Goal: Information Seeking & Learning: Learn about a topic

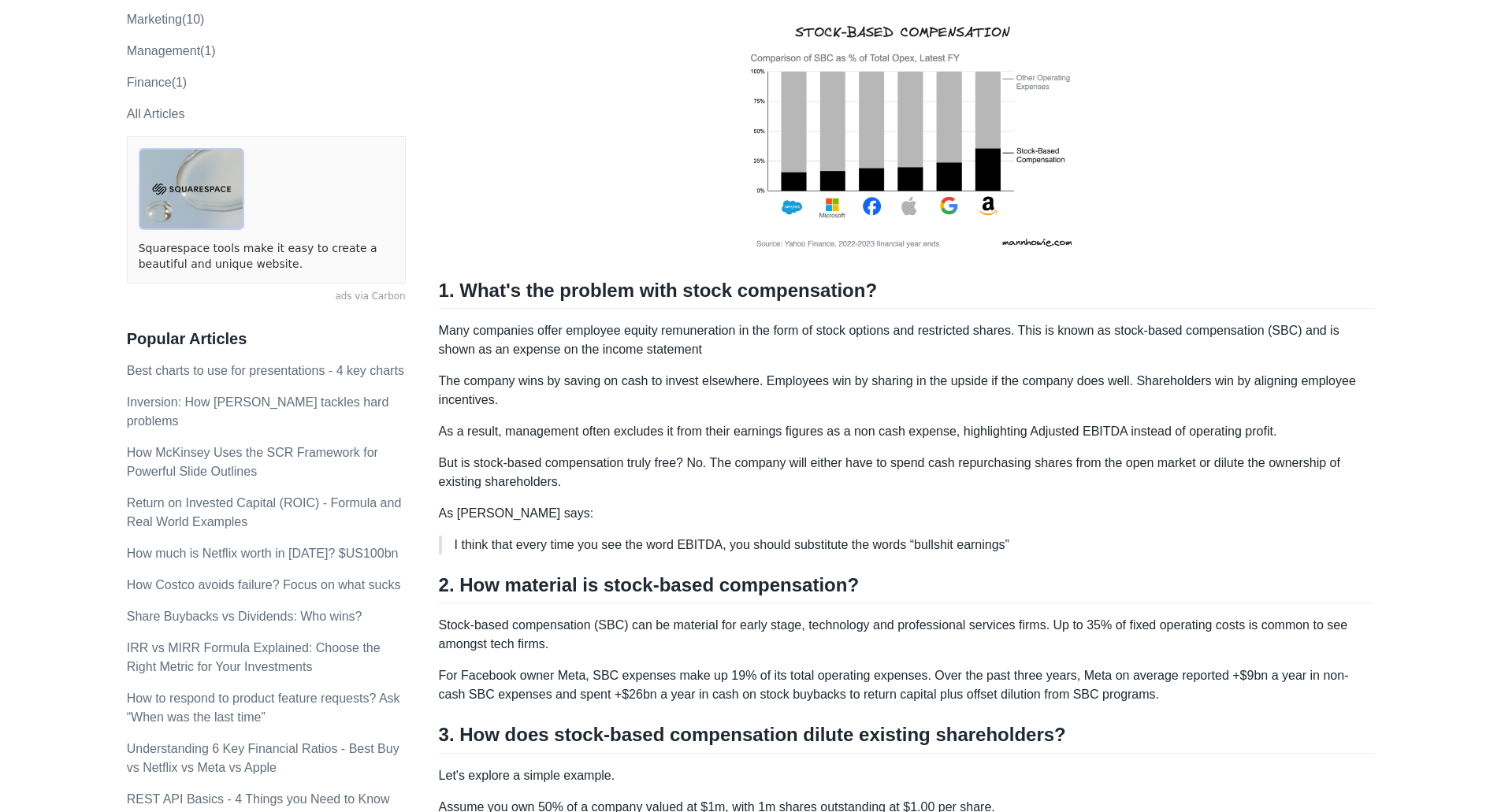
scroll to position [526, 0]
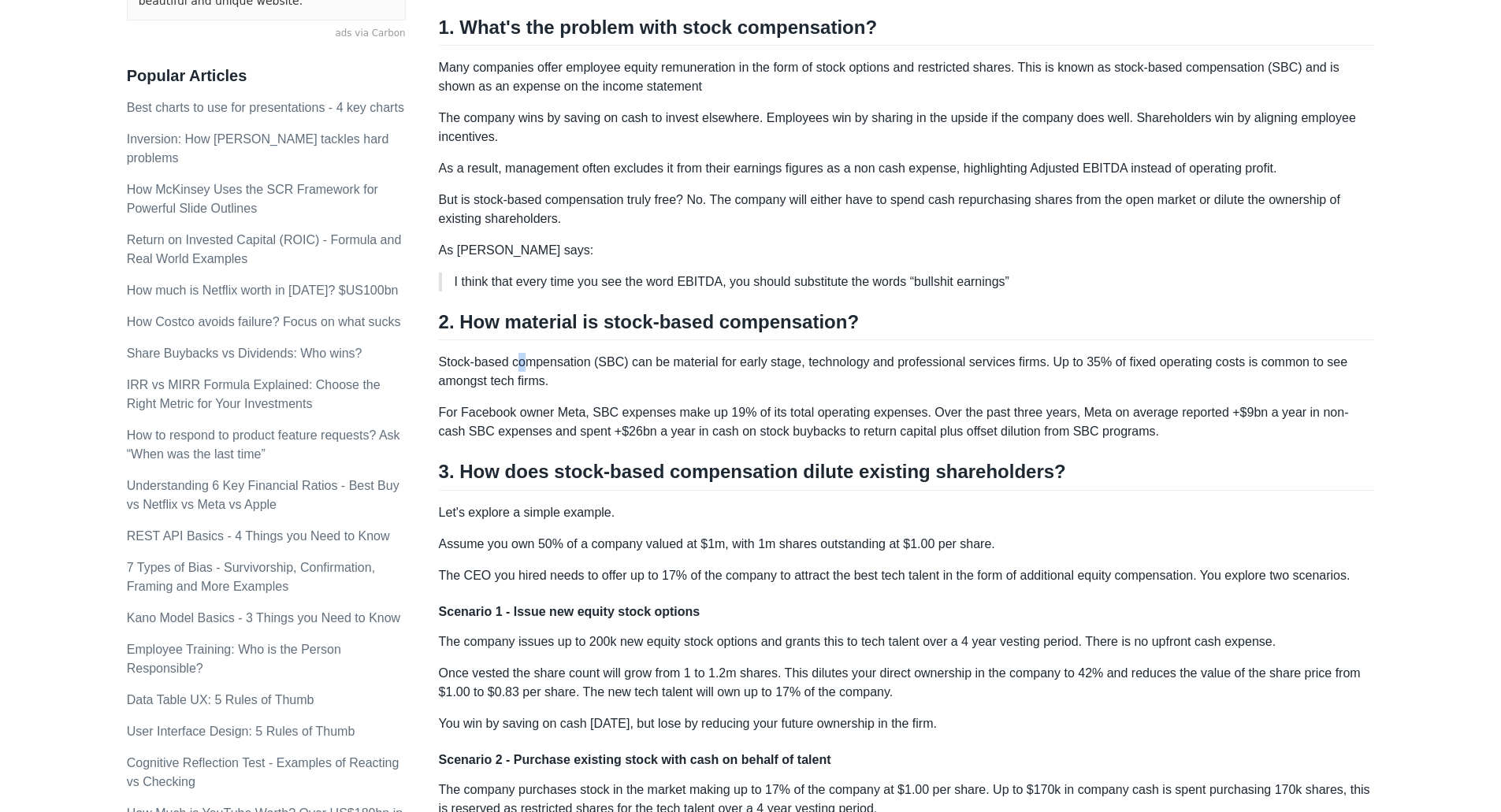
drag, startPoint x: 529, startPoint y: 371, endPoint x: 695, endPoint y: 370, distance: 166.0
click at [662, 372] on p "Stock-based compensation (SBC) can be material for early stage, technology and …" at bounding box center [907, 372] width 936 height 38
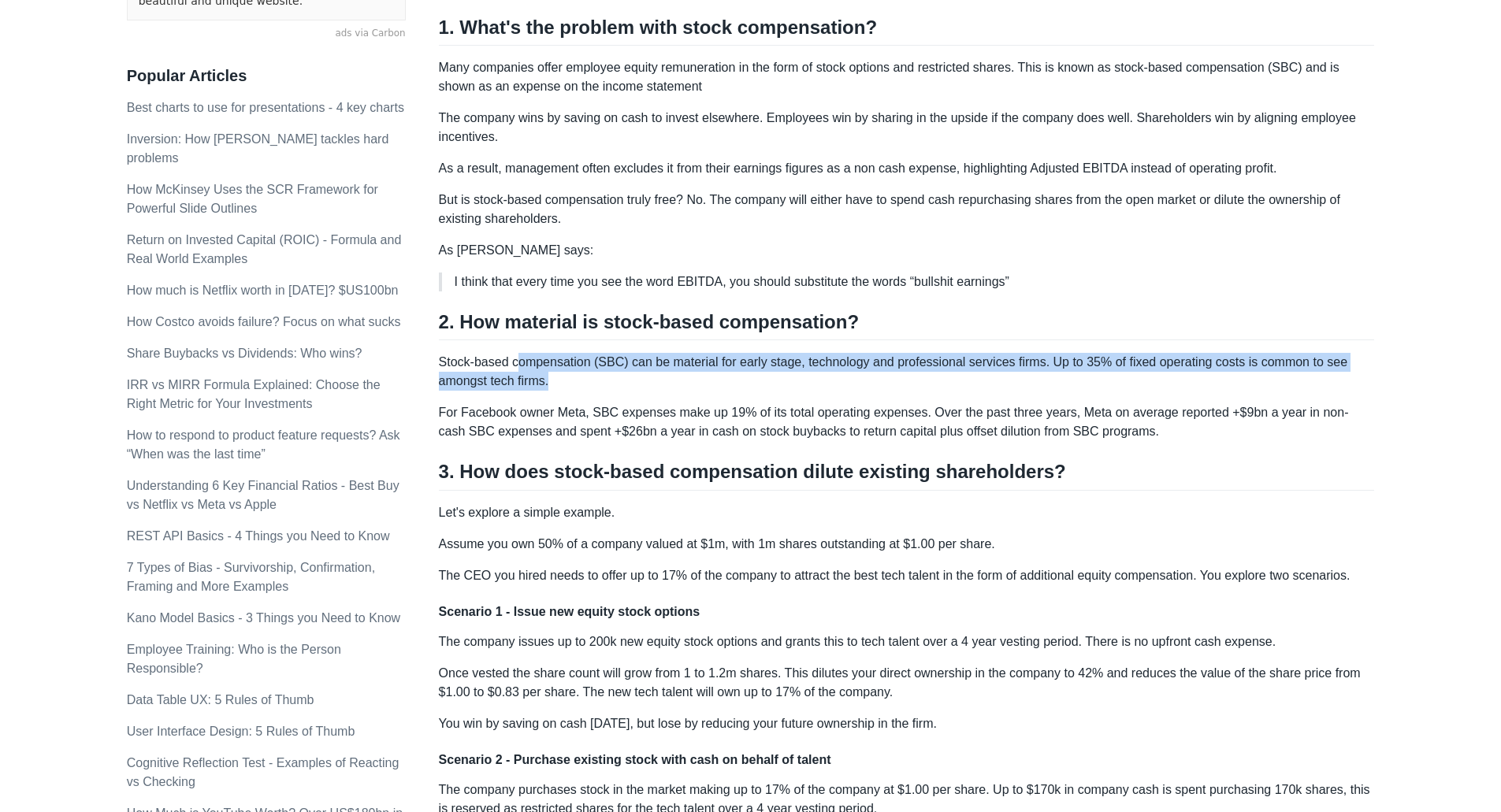
click at [733, 367] on p "Stock-based compensation (SBC) can be material for early stage, technology and …" at bounding box center [907, 372] width 936 height 38
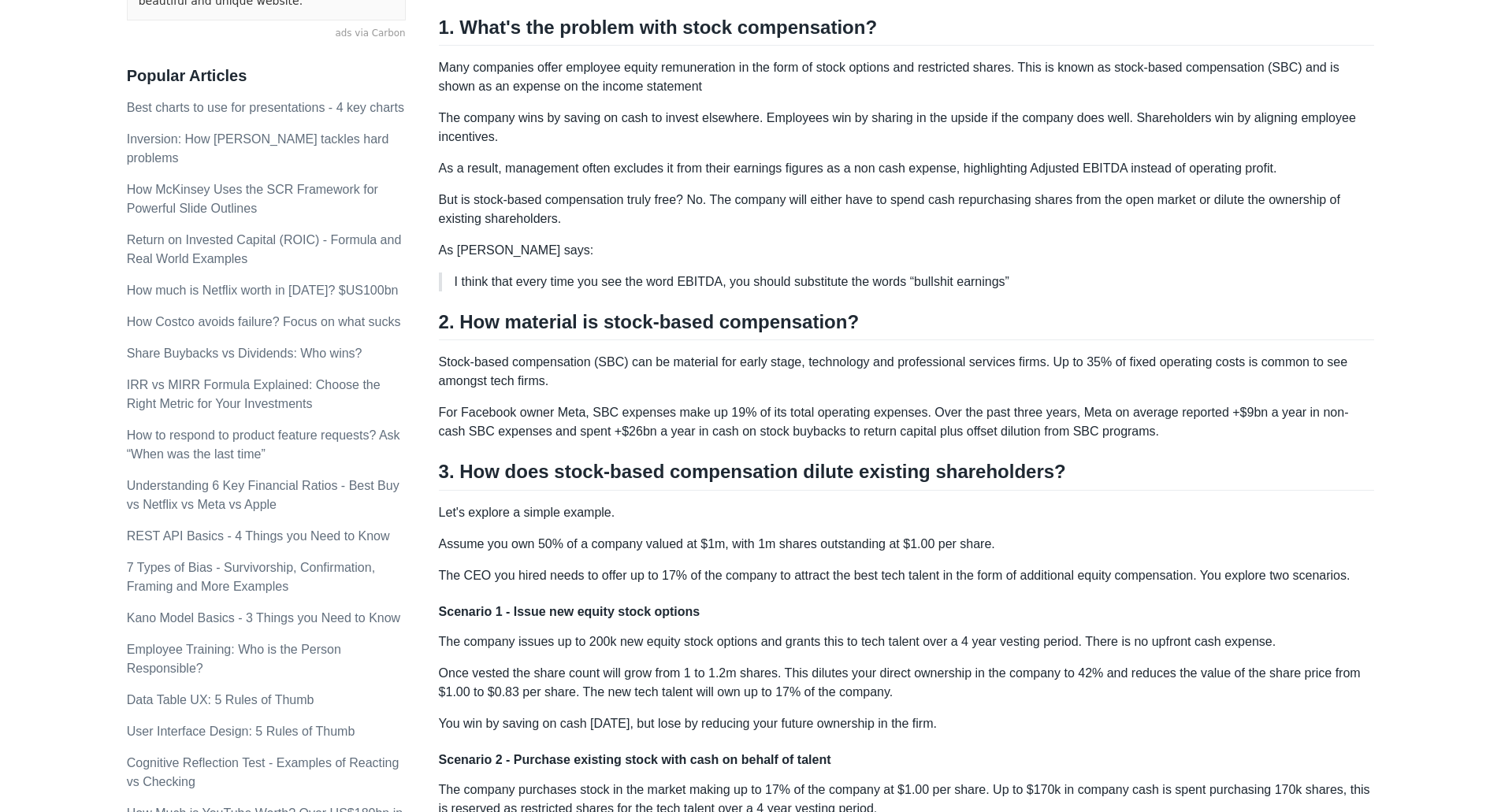
click at [671, 408] on p "For Facebook owner Meta, SBC expenses make up 19% of its total operating expens…" at bounding box center [907, 422] width 936 height 38
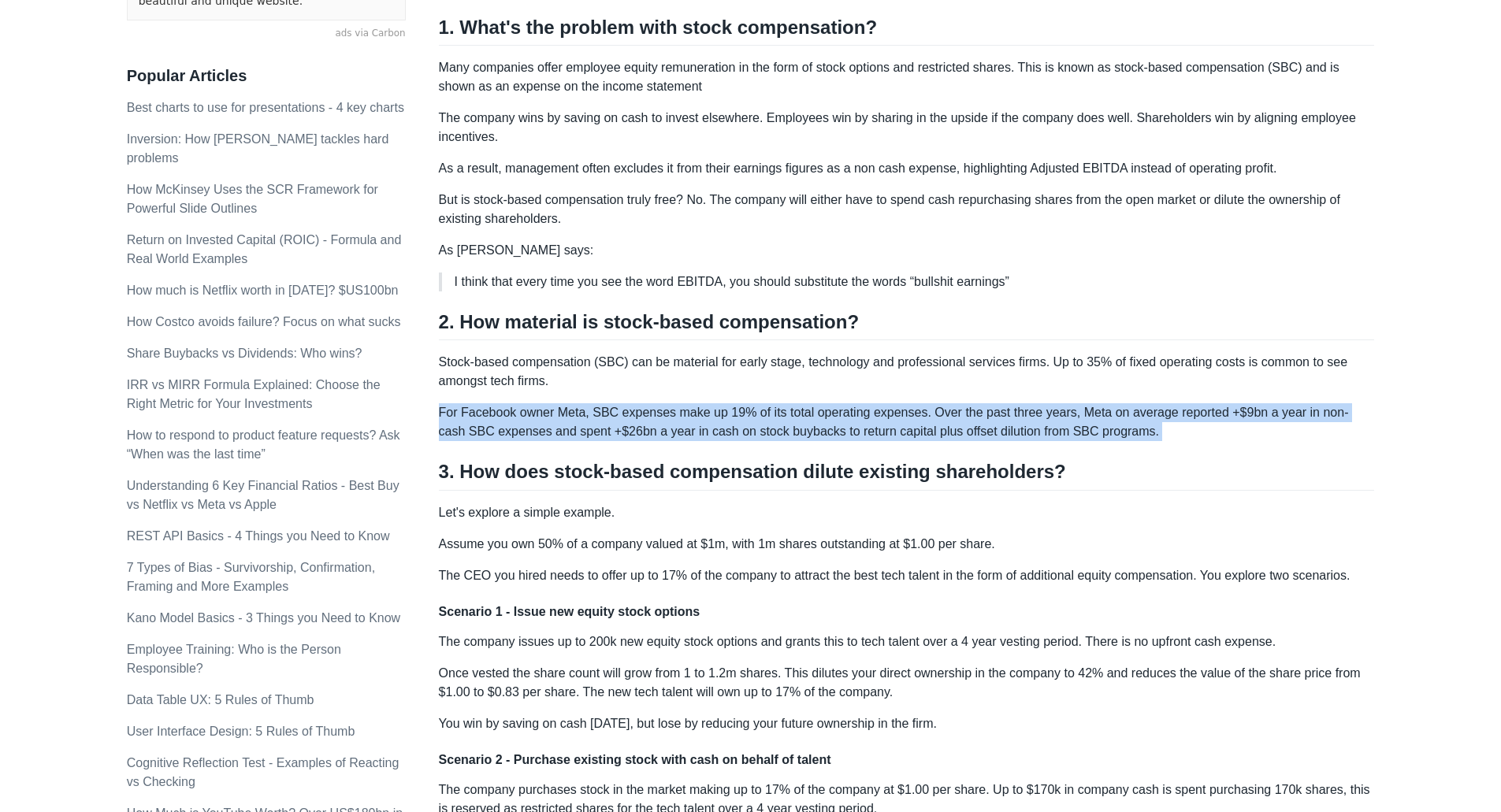
click at [603, 415] on p "For Facebook owner Meta, SBC expenses make up 19% of its total operating expens…" at bounding box center [907, 422] width 936 height 38
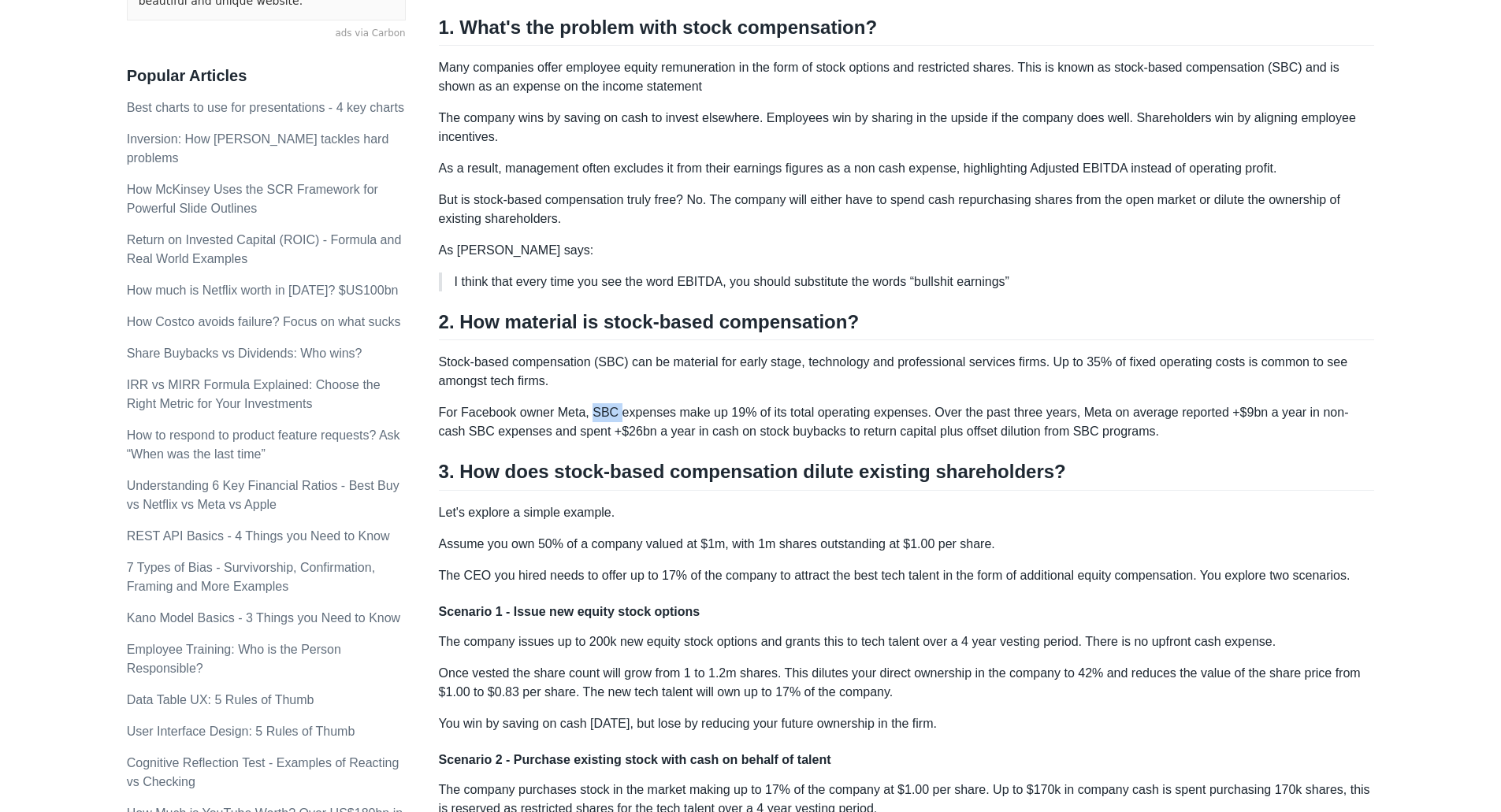
click at [603, 415] on p "For Facebook owner Meta, SBC expenses make up 19% of its total operating expens…" at bounding box center [907, 422] width 936 height 38
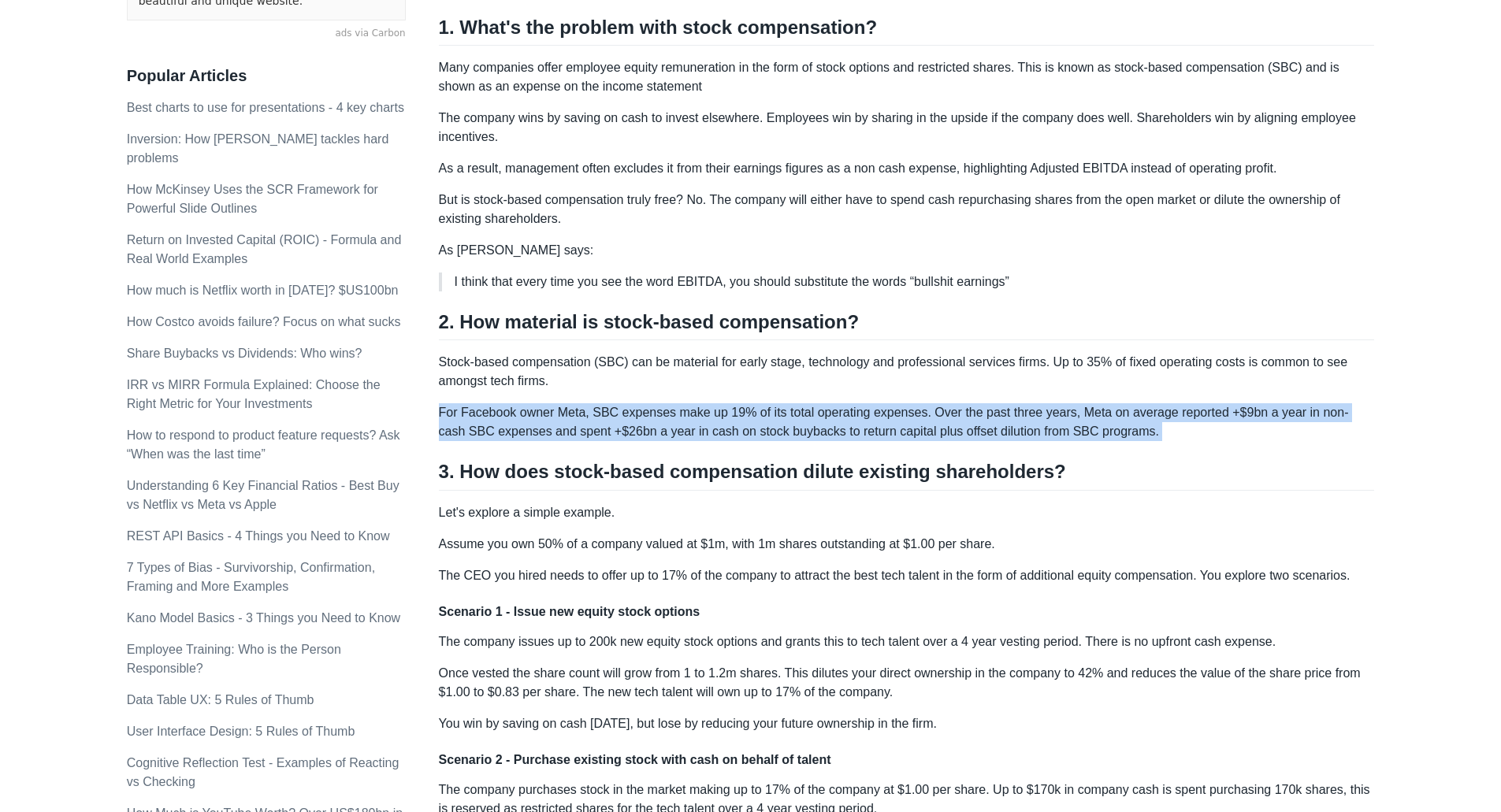
click at [603, 415] on p "For Facebook owner Meta, SBC expenses make up 19% of its total operating expens…" at bounding box center [907, 422] width 936 height 38
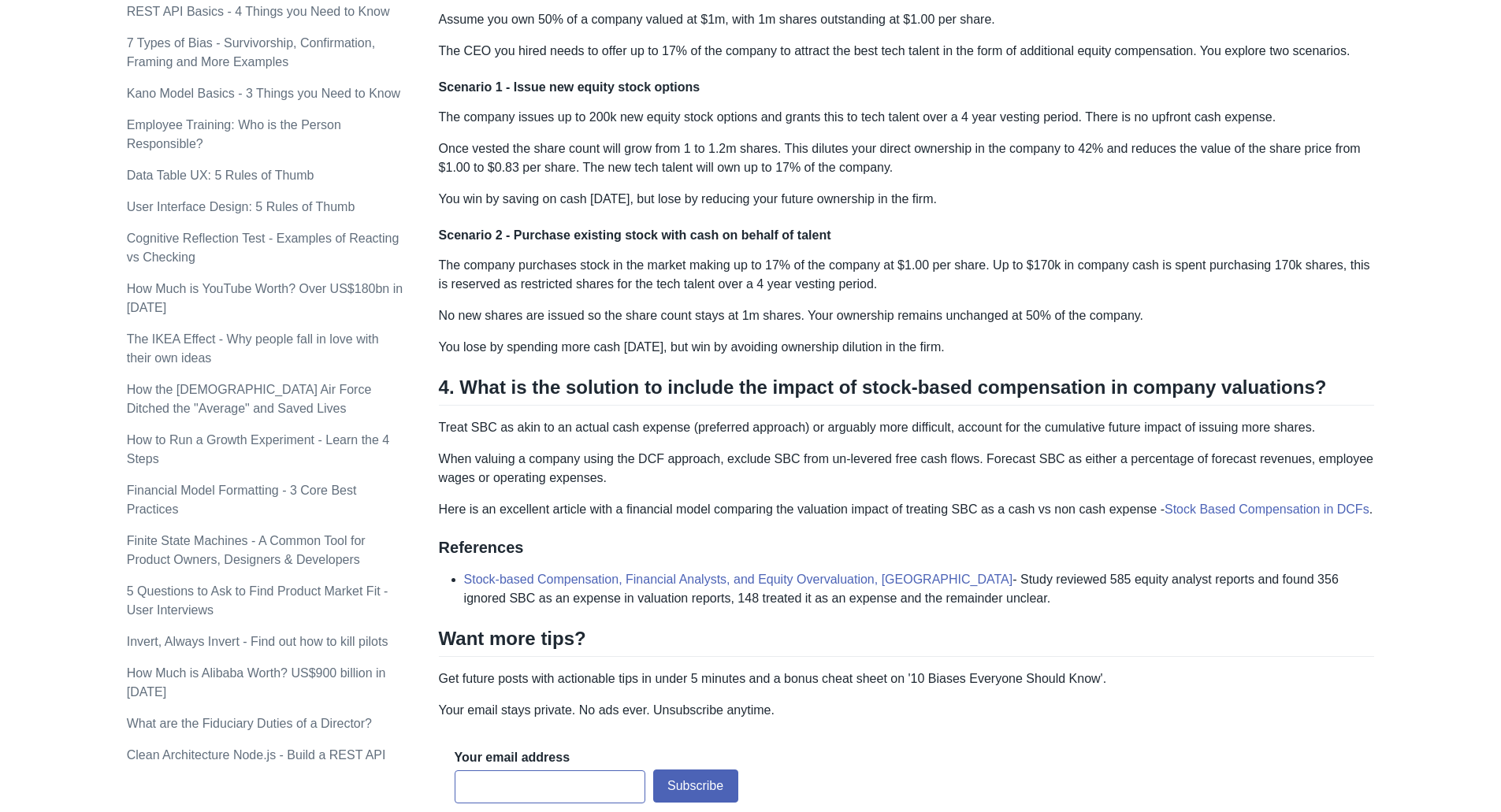
scroll to position [1313, 0]
